Goal: Find specific page/section: Find specific page/section

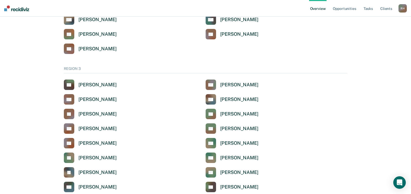
scroll to position [834, 0]
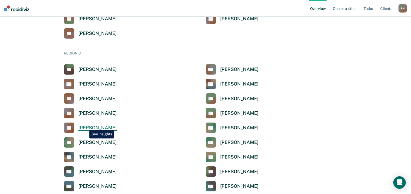
click at [84, 126] on div "[PERSON_NAME]" at bounding box center [97, 128] width 38 height 6
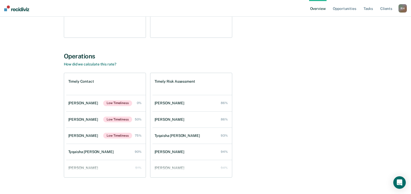
scroll to position [163, 0]
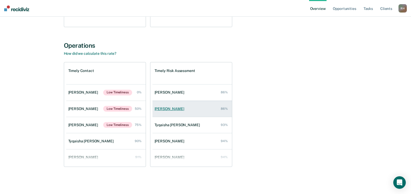
click at [170, 109] on div "[PERSON_NAME]" at bounding box center [170, 109] width 32 height 4
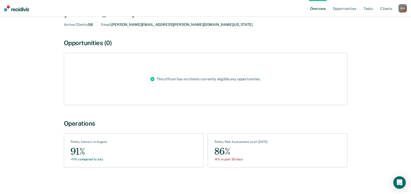
scroll to position [31, 0]
click at [370, 8] on link "Tasks" at bounding box center [367, 8] width 11 height 17
